Goal: Task Accomplishment & Management: Use online tool/utility

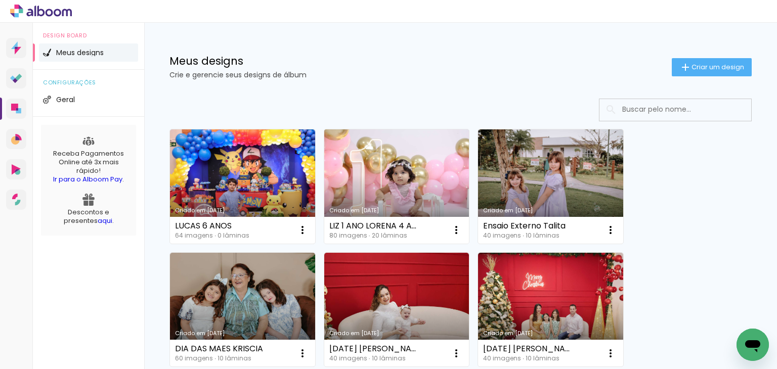
scroll to position [51, 0]
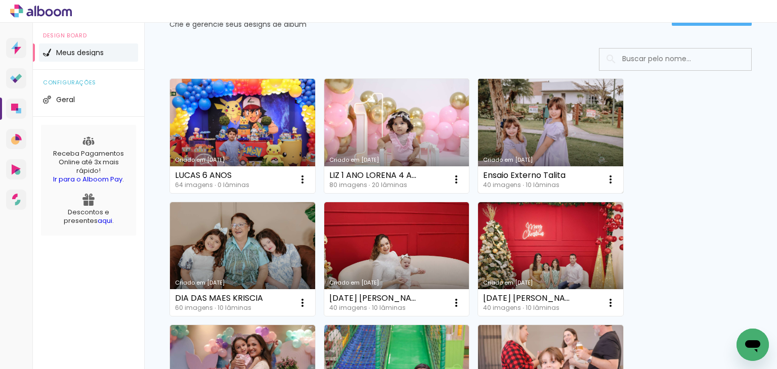
click at [542, 95] on link "Criado em [DATE]" at bounding box center [550, 136] width 145 height 114
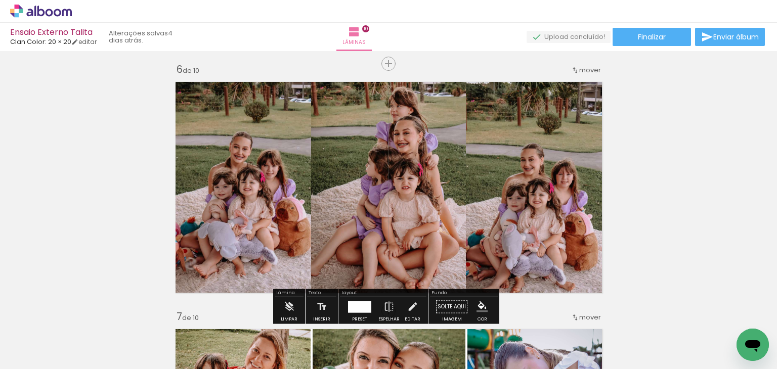
scroll to position [1264, 0]
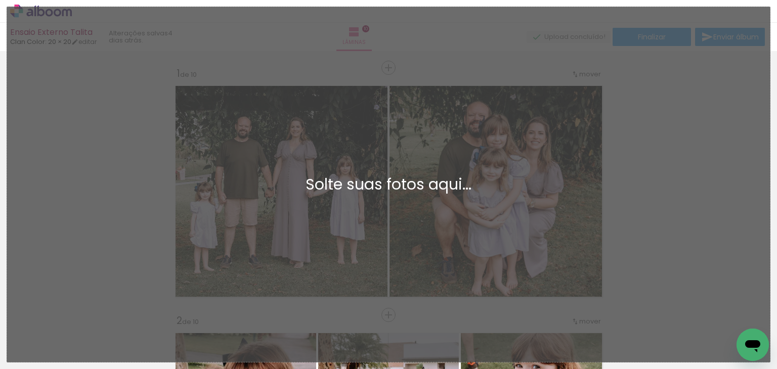
scroll to position [1264, 0]
